Goal: Task Accomplishment & Management: Complete application form

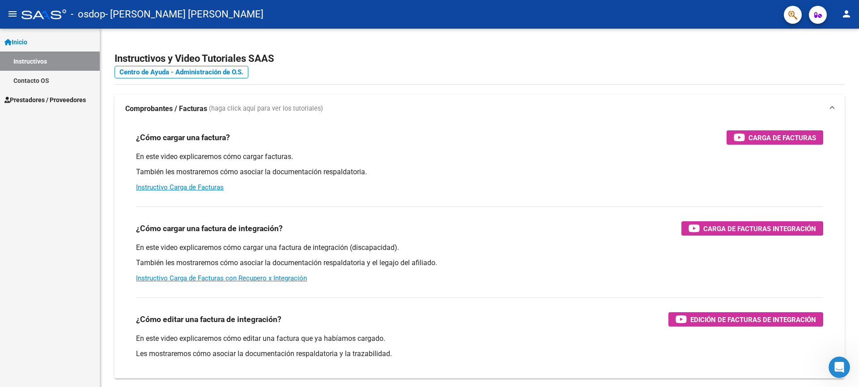
click at [34, 48] on link "Inicio" at bounding box center [50, 41] width 100 height 19
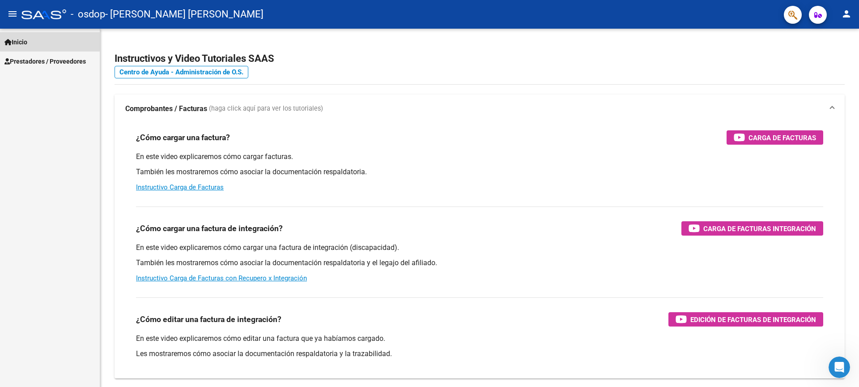
click at [65, 39] on link "Inicio" at bounding box center [50, 41] width 100 height 19
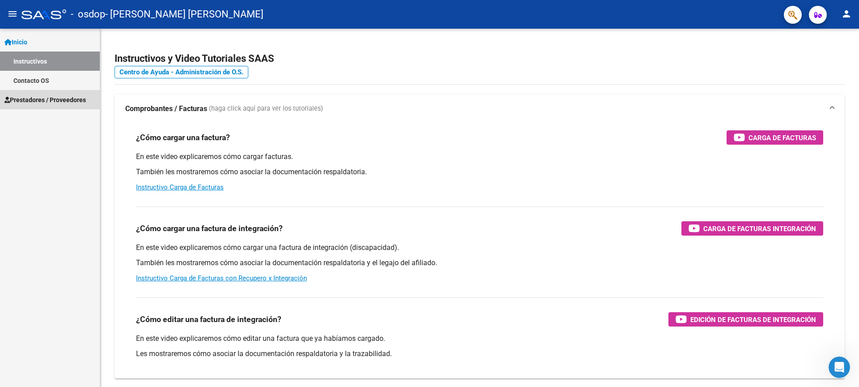
click at [59, 98] on span "Prestadores / Proveedores" at bounding box center [44, 100] width 81 height 10
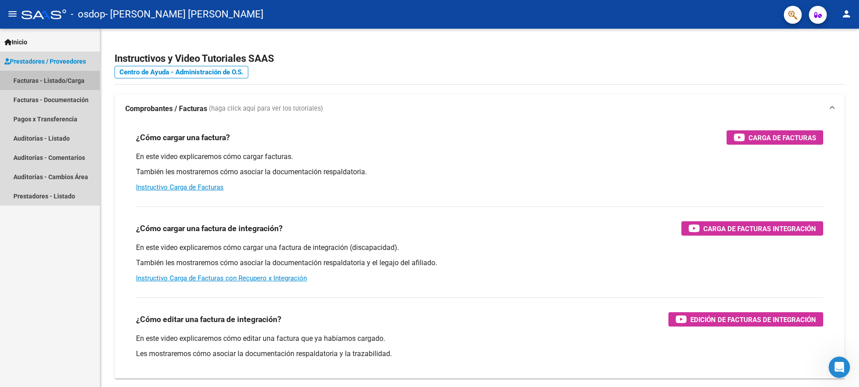
click at [67, 81] on link "Facturas - Listado/Carga" at bounding box center [50, 80] width 100 height 19
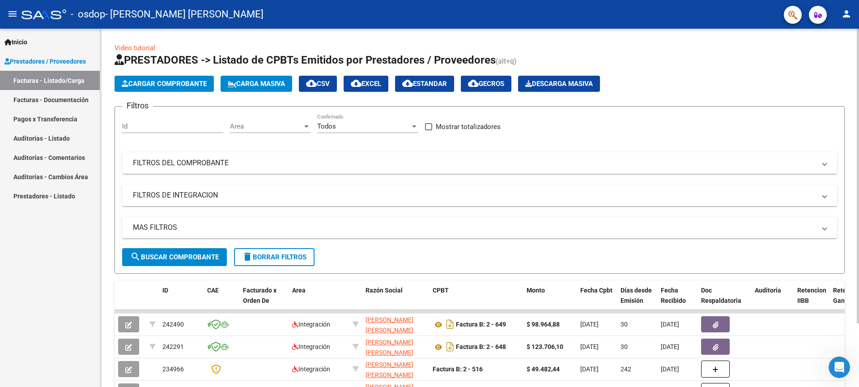
click at [160, 86] on span "Cargar Comprobante" at bounding box center [164, 84] width 85 height 8
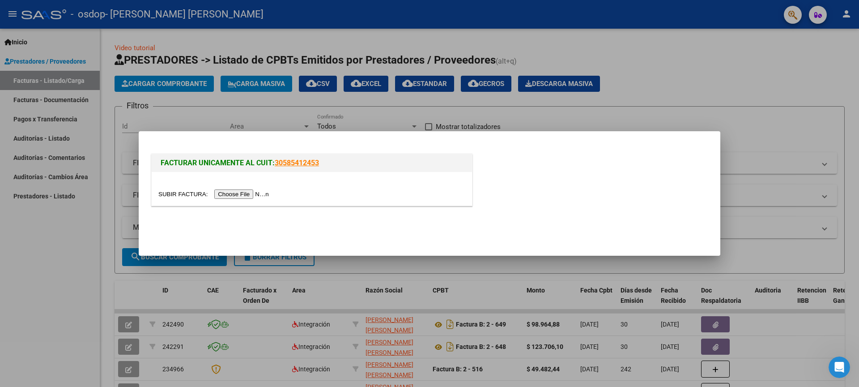
click at [244, 198] on input "file" at bounding box center [214, 193] width 113 height 9
click at [263, 191] on input "file" at bounding box center [214, 193] width 113 height 9
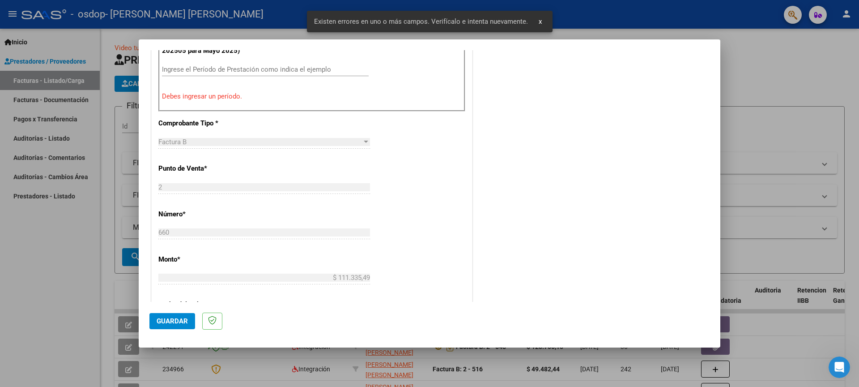
scroll to position [248, 0]
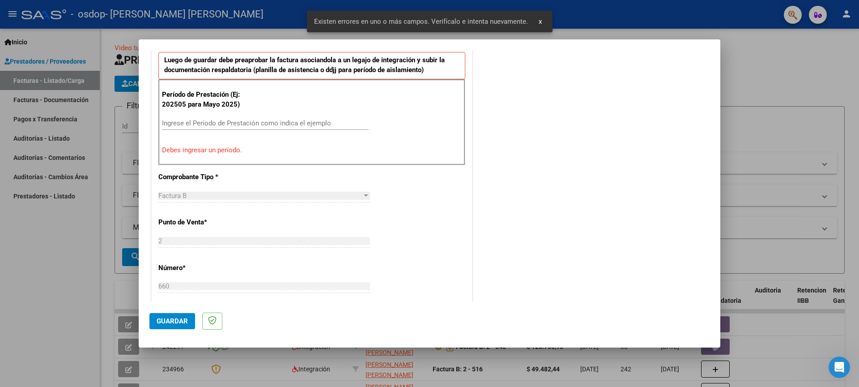
click at [253, 125] on input "Ingrese el Período de Prestación como indica el ejemplo" at bounding box center [265, 123] width 207 height 8
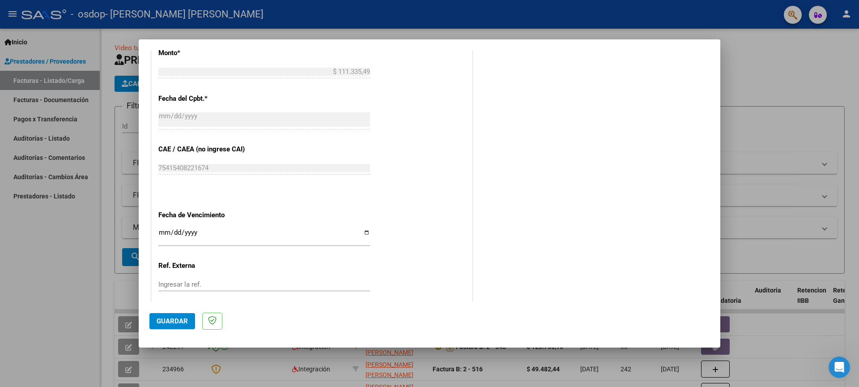
scroll to position [516, 0]
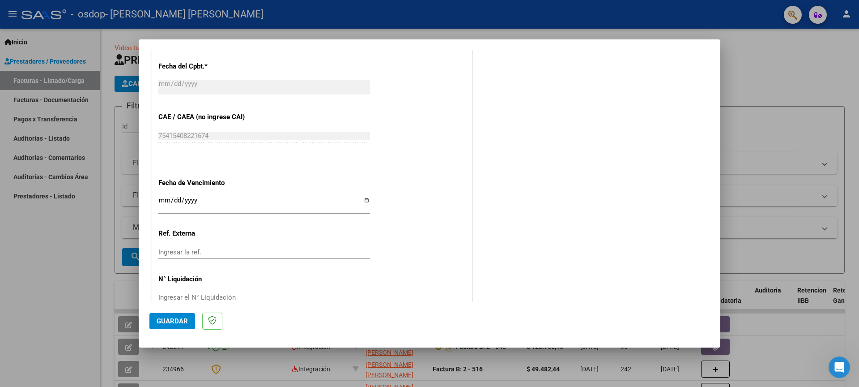
type input "202509"
click at [340, 204] on input "Ingresar la fecha" at bounding box center [264, 203] width 212 height 14
click at [365, 203] on input "Ingresar la fecha" at bounding box center [264, 203] width 212 height 14
type input "[DATE]"
click at [198, 251] on input "Ingresar la ref." at bounding box center [264, 252] width 212 height 8
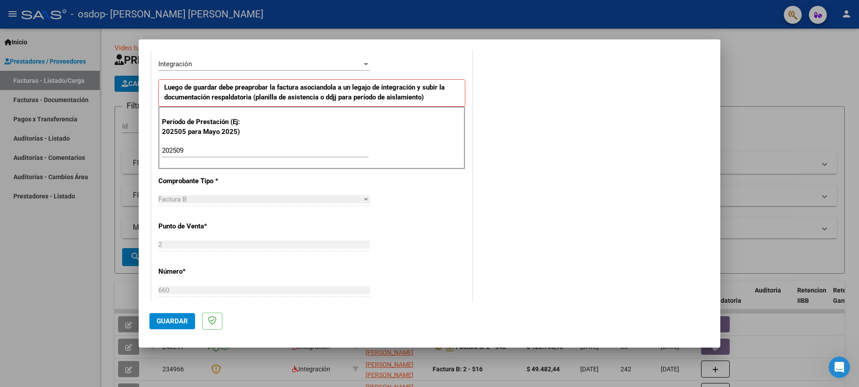
scroll to position [160, 0]
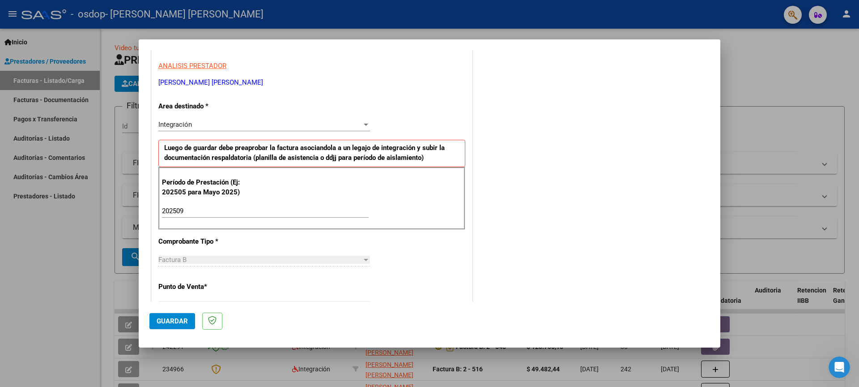
click at [287, 127] on div "Integración" at bounding box center [260, 124] width 204 height 8
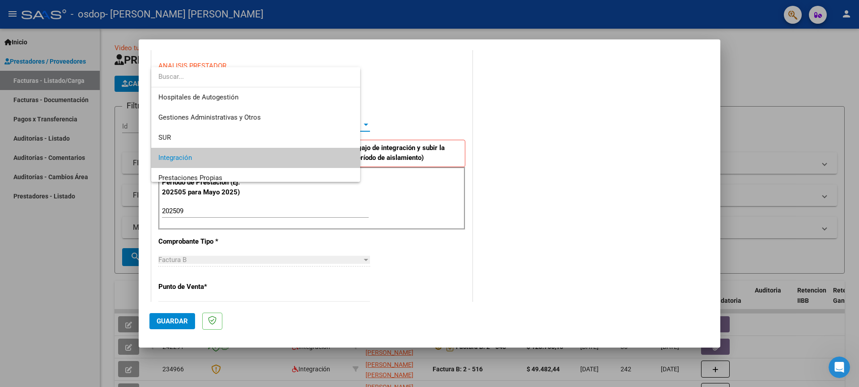
scroll to position [34, 0]
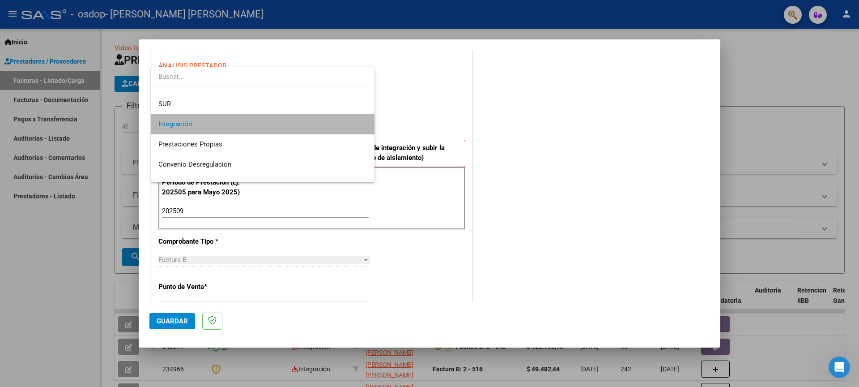
click at [287, 127] on span "Integración" at bounding box center [262, 124] width 209 height 20
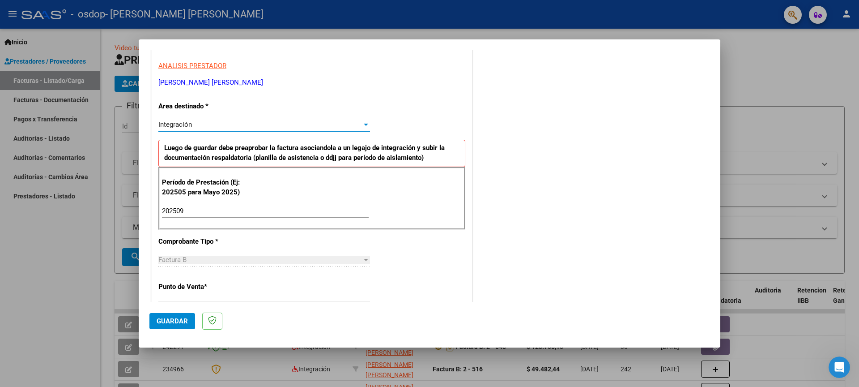
click at [287, 127] on div "Integración" at bounding box center [260, 124] width 204 height 8
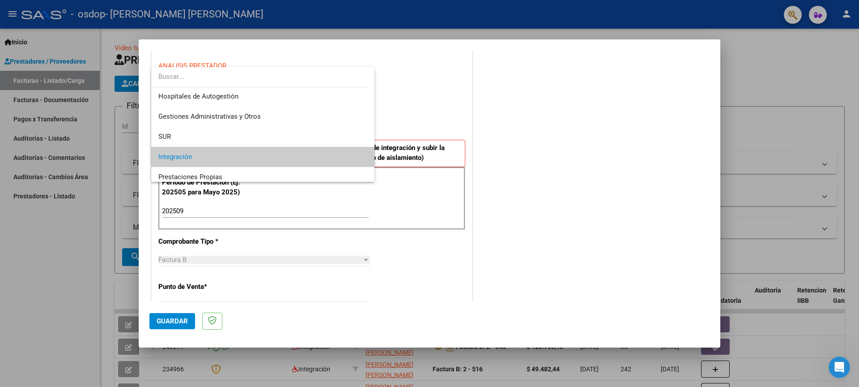
scroll to position [0, 0]
click at [275, 159] on span "Integración" at bounding box center [262, 158] width 209 height 20
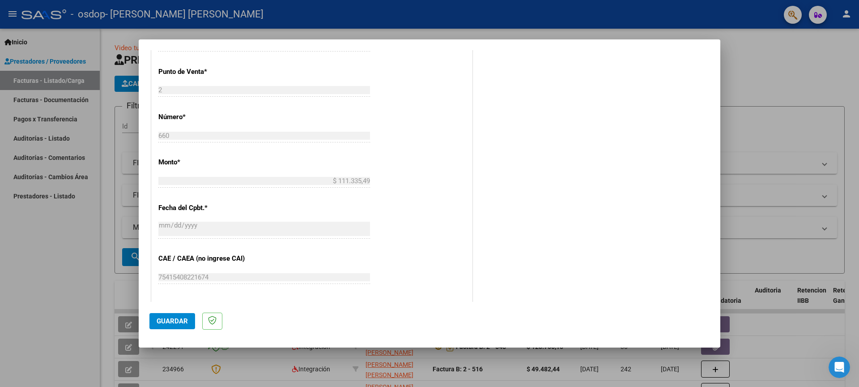
scroll to position [536, 0]
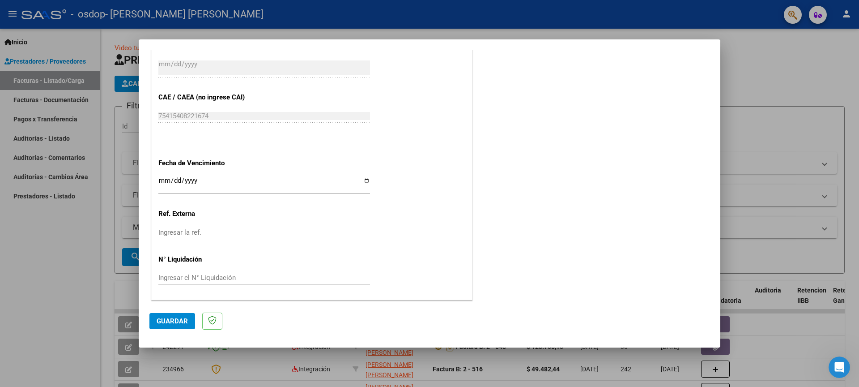
click at [186, 325] on button "Guardar" at bounding box center [172, 321] width 46 height 16
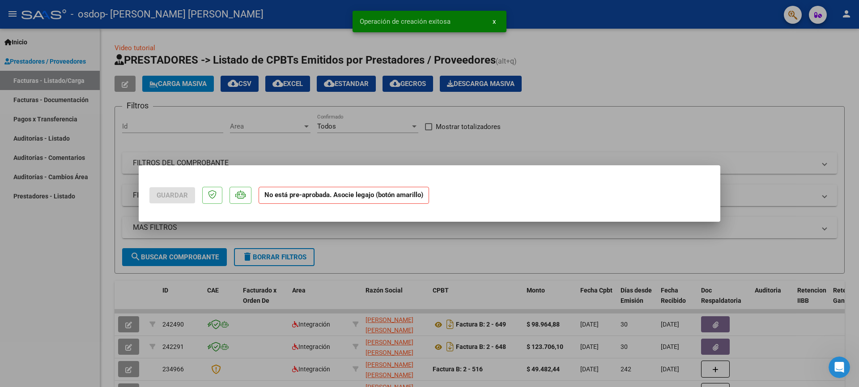
scroll to position [0, 0]
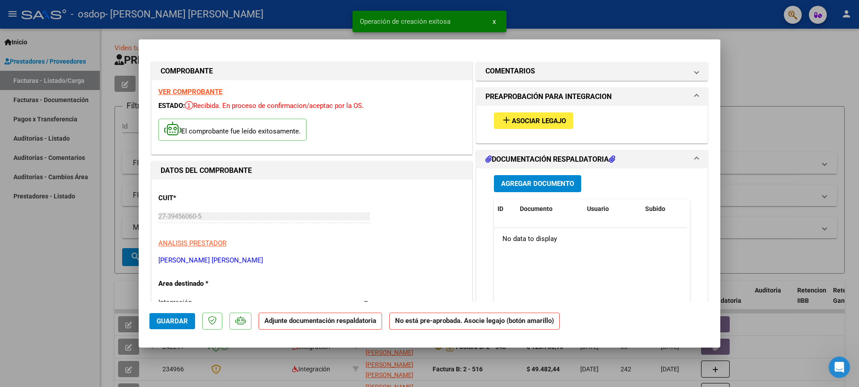
click at [542, 115] on button "add Asociar Legajo" at bounding box center [533, 120] width 79 height 17
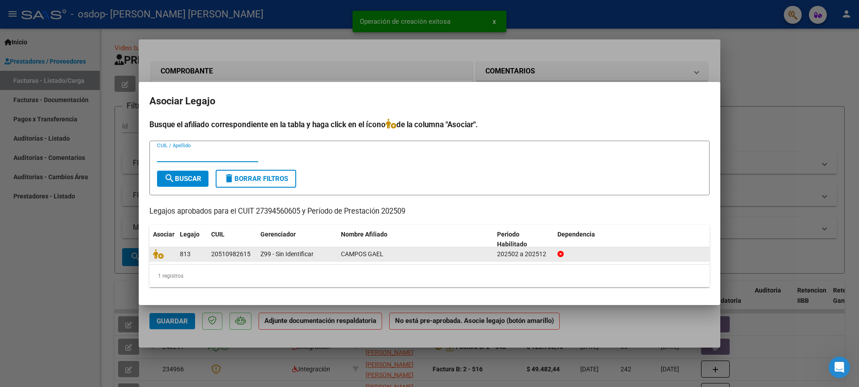
click at [209, 259] on datatable-body-cell "20510982615" at bounding box center [232, 254] width 49 height 14
click at [208, 259] on datatable-body-cell "20510982615" at bounding box center [232, 254] width 49 height 14
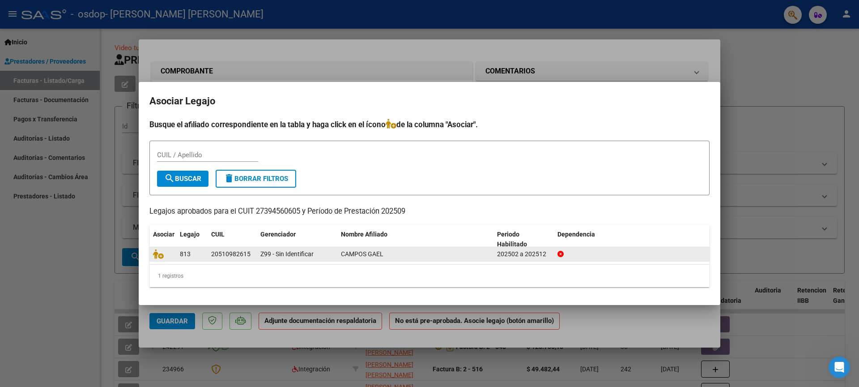
click at [268, 256] on span "Z99 - Sin Identificar" at bounding box center [286, 253] width 53 height 7
click at [161, 256] on icon at bounding box center [158, 254] width 11 height 10
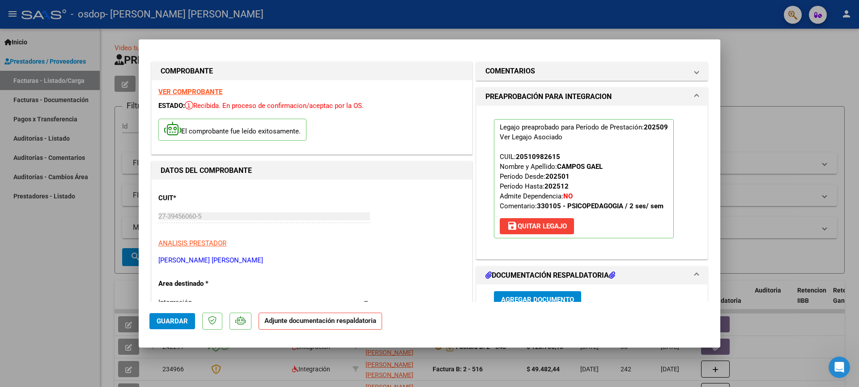
scroll to position [215, 0]
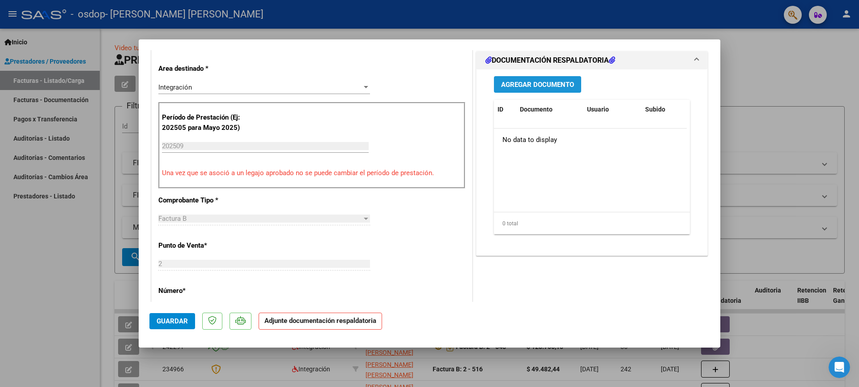
click at [537, 89] on button "Agregar Documento" at bounding box center [537, 84] width 87 height 17
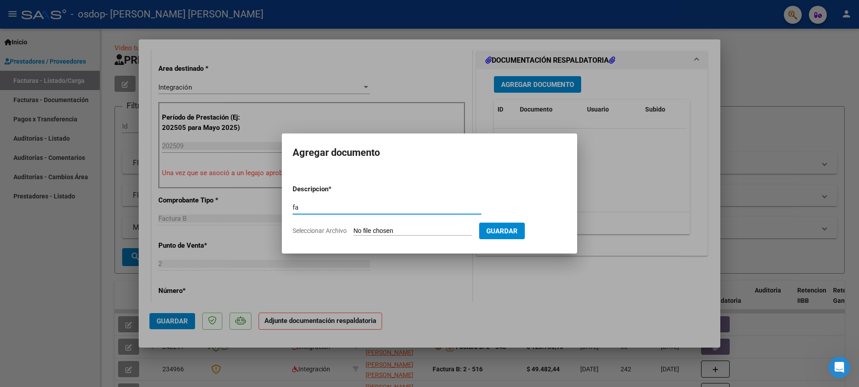
type input "f"
type input "asistencia"
click at [410, 232] on input "Seleccionar Archivo" at bounding box center [412, 231] width 119 height 9
click at [368, 230] on input "Seleccionar Archivo" at bounding box center [412, 231] width 119 height 9
type input "C:\fakepath\[PERSON_NAME] septiembre.pdf"
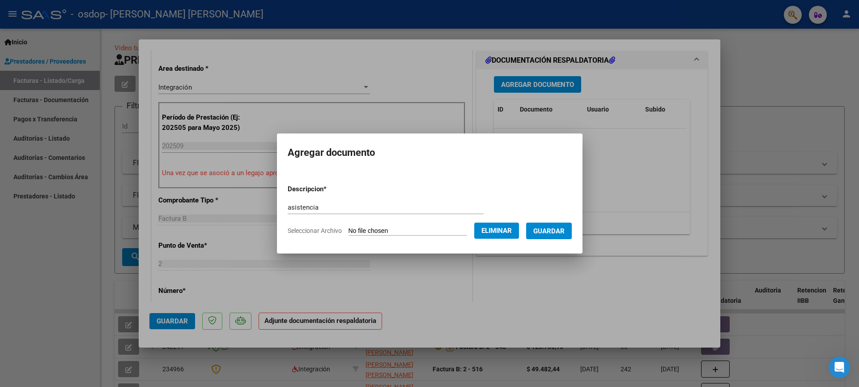
click at [547, 228] on span "Guardar" at bounding box center [548, 231] width 31 height 8
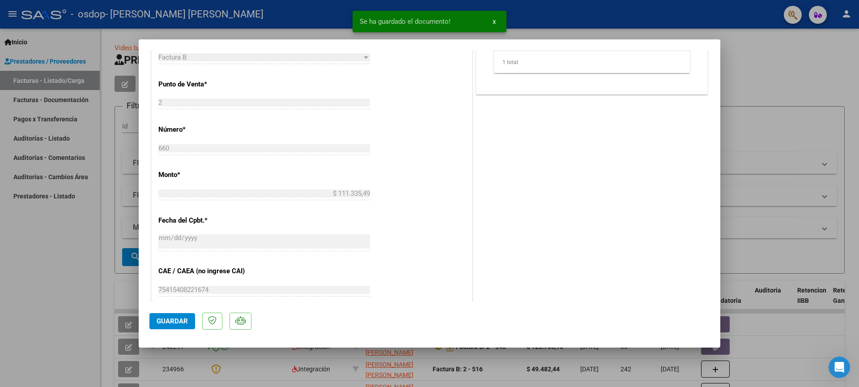
scroll to position [161, 0]
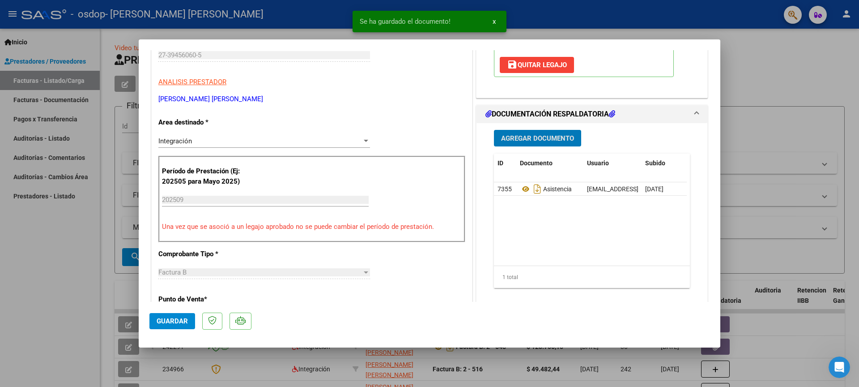
click at [531, 135] on span "Agregar Documento" at bounding box center [537, 138] width 73 height 8
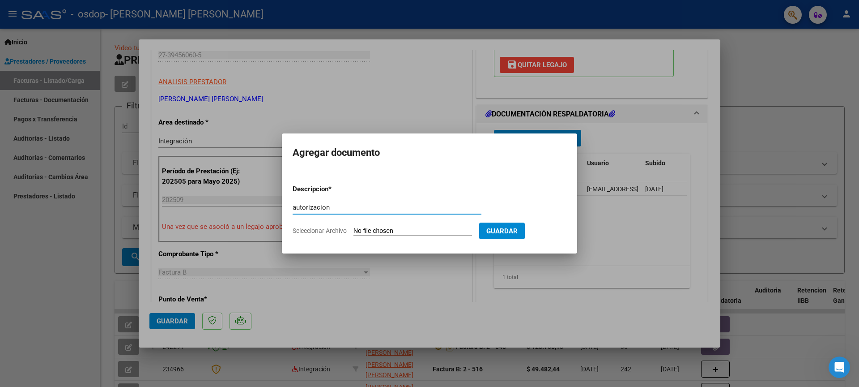
type input "autorizacion"
click at [389, 230] on input "Seleccionar Archivo" at bounding box center [412, 231] width 119 height 9
type input "C:\fakepath\Campos - [PERSON_NAME] -[DATE] (2).pdf"
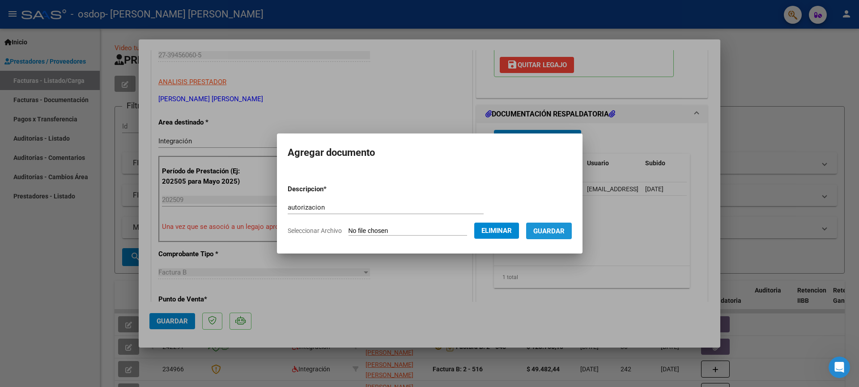
click at [560, 236] on button "Guardar" at bounding box center [549, 230] width 46 height 17
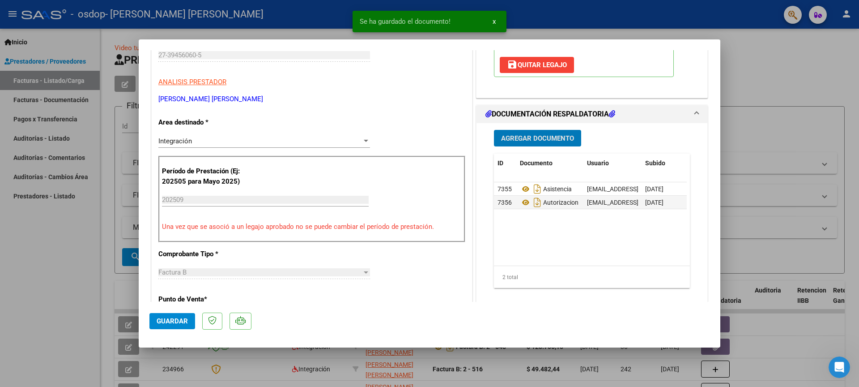
click at [182, 319] on span "Guardar" at bounding box center [172, 321] width 31 height 8
click at [766, 102] on div at bounding box center [429, 193] width 859 height 387
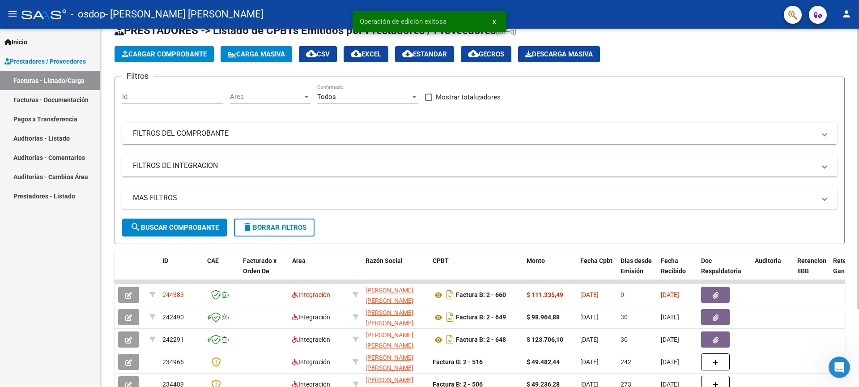
scroll to position [54, 0]
